Goal: Find specific page/section: Find specific page/section

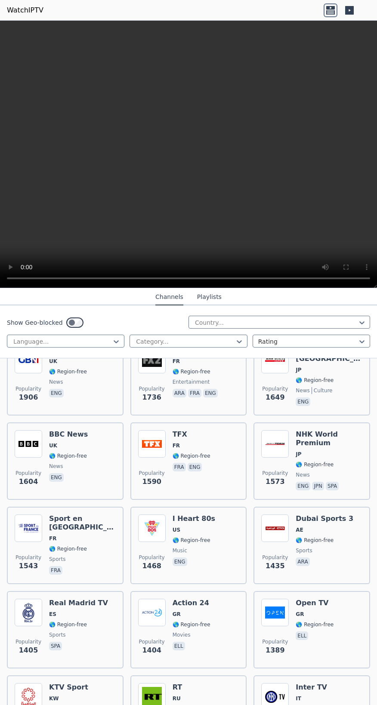
scroll to position [883, 0]
click at [163, 301] on button "Channels" at bounding box center [169, 297] width 28 height 16
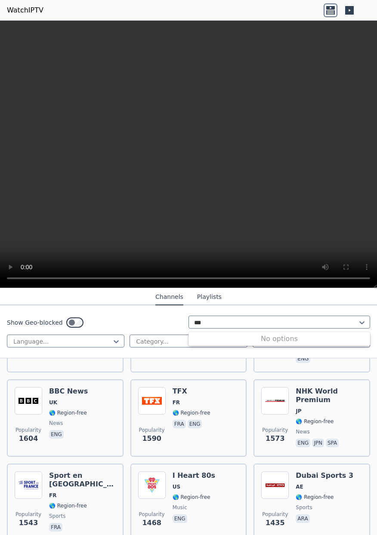
scroll to position [0, 0]
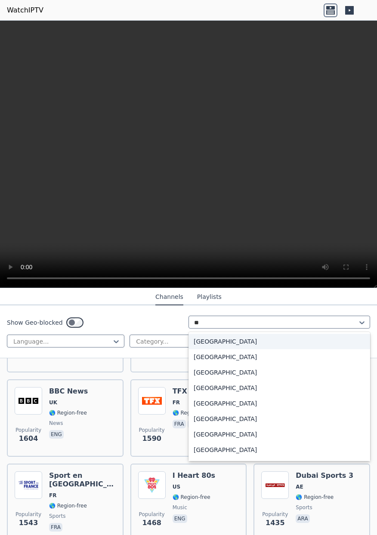
type input "*"
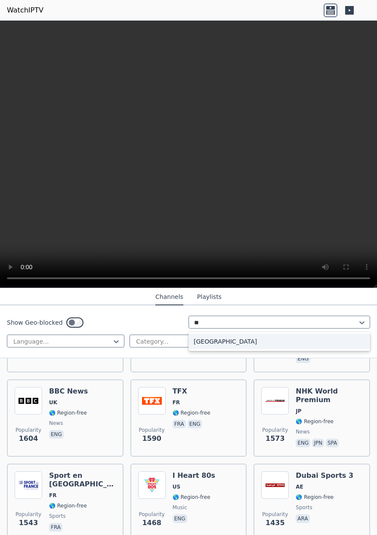
type input "*"
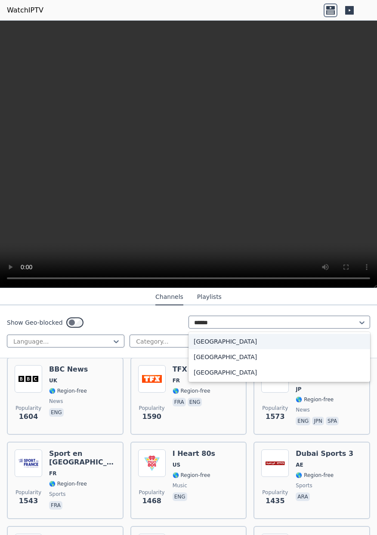
scroll to position [952, 0]
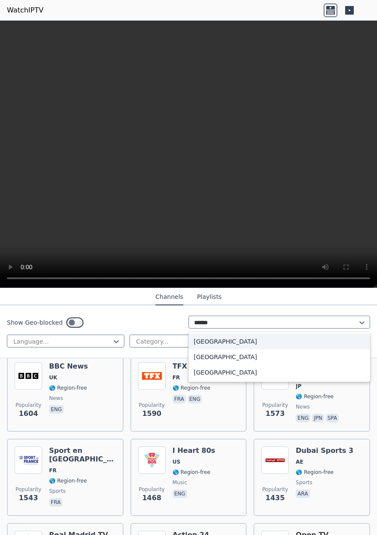
click at [224, 361] on div "[GEOGRAPHIC_DATA]" at bounding box center [279, 356] width 182 height 15
type input "******"
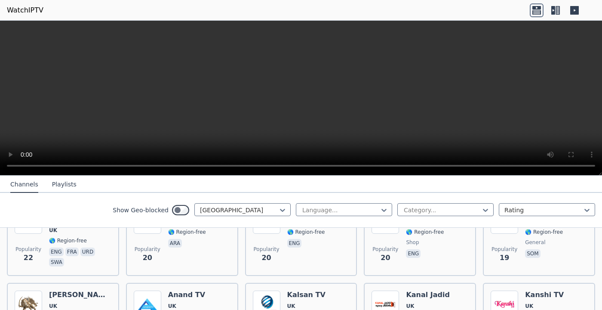
scroll to position [1166, 0]
